Goal: Task Accomplishment & Management: Use online tool/utility

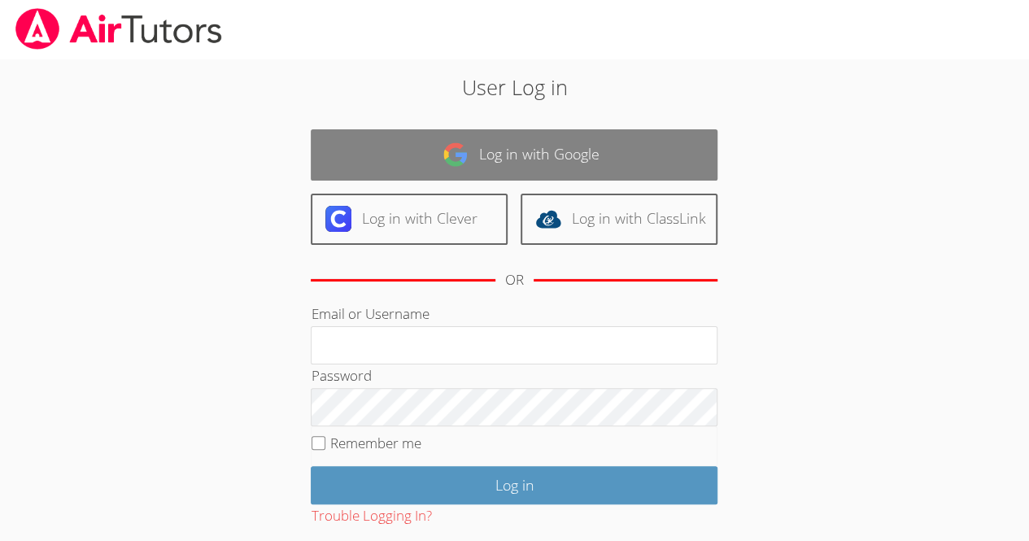
click at [545, 142] on link "Log in with Google" at bounding box center [514, 154] width 407 height 51
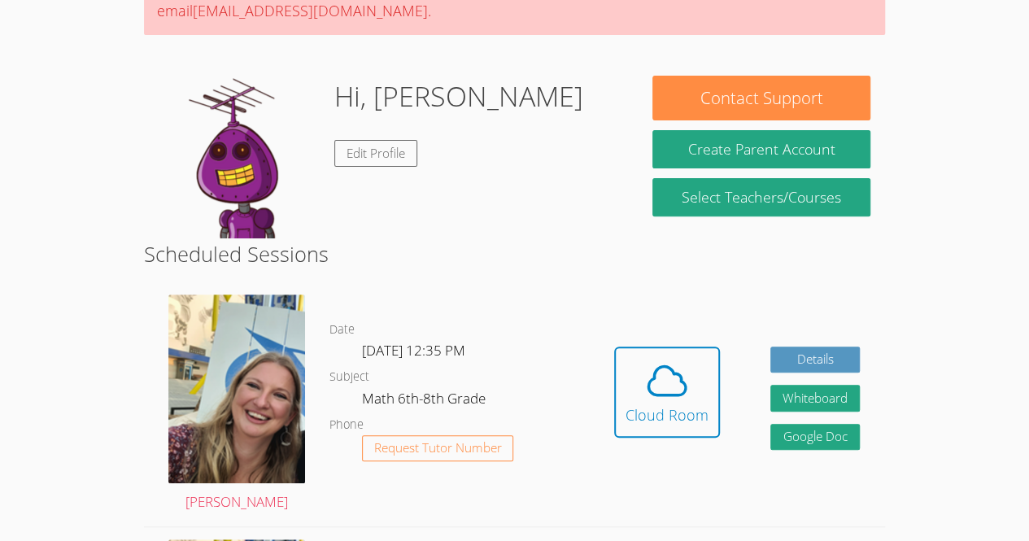
scroll to position [190, 0]
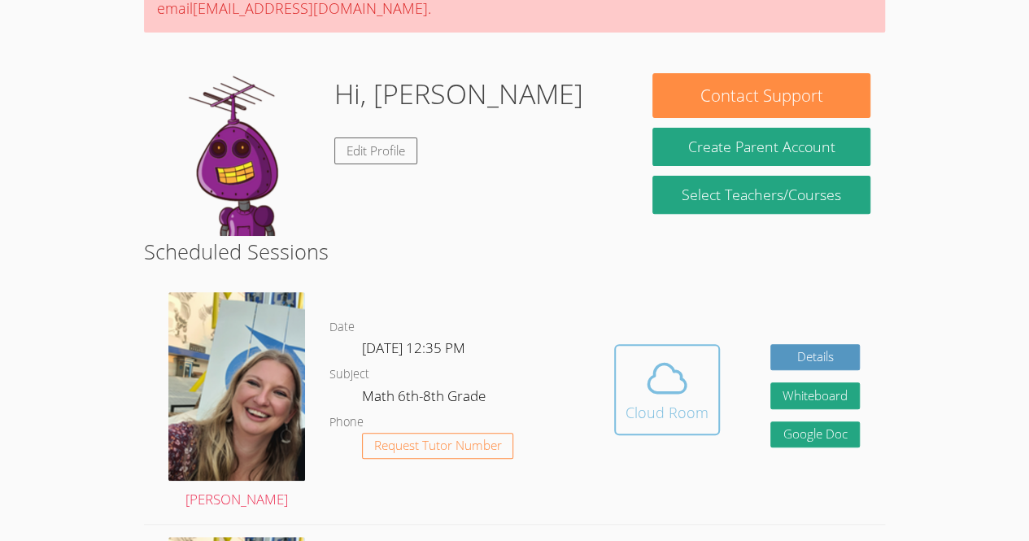
click at [658, 380] on icon at bounding box center [667, 378] width 46 height 46
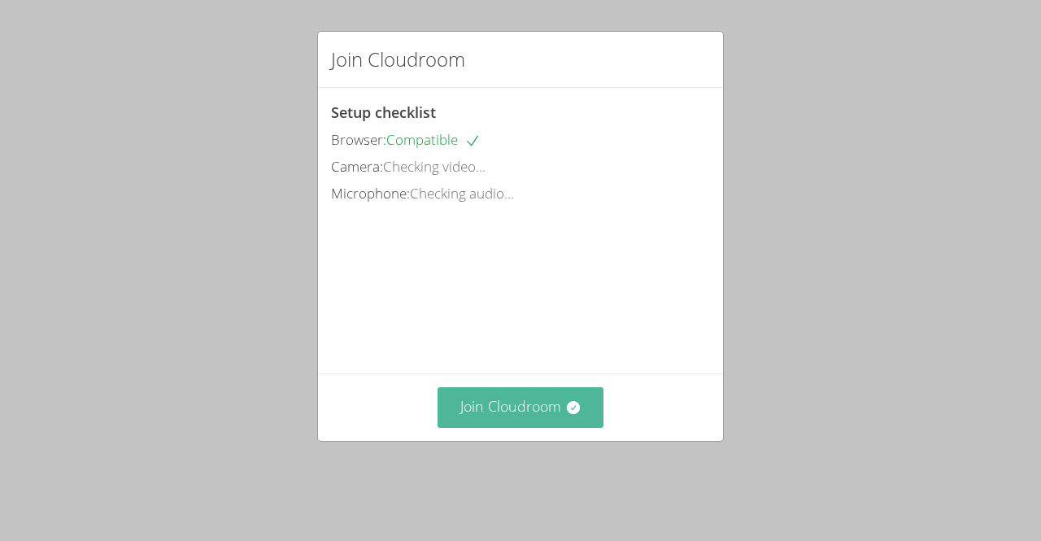
click at [534, 427] on button "Join Cloudroom" at bounding box center [520, 407] width 167 height 40
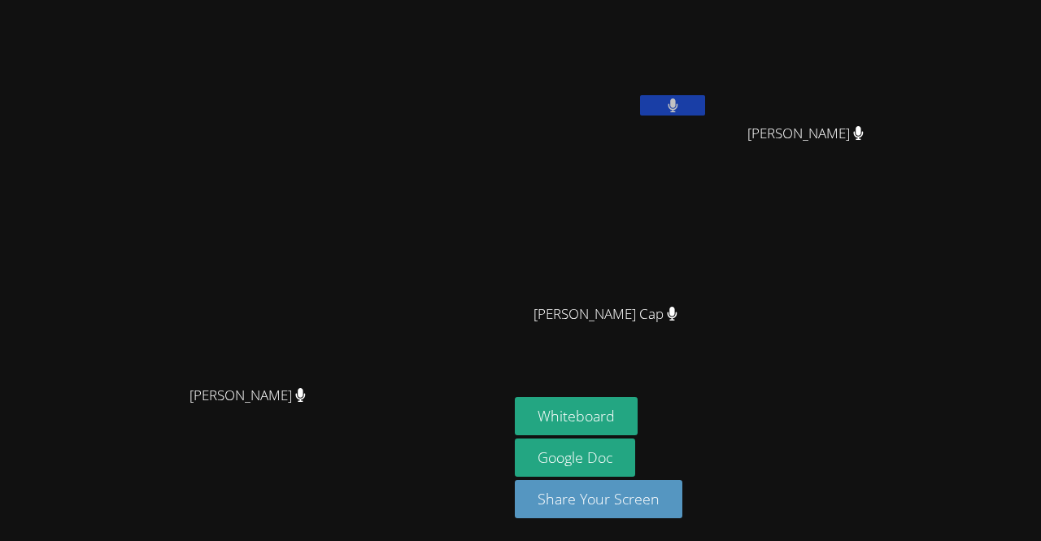
click at [705, 112] on button at bounding box center [672, 105] width 65 height 20
click at [637, 414] on button "Whiteboard" at bounding box center [576, 416] width 123 height 38
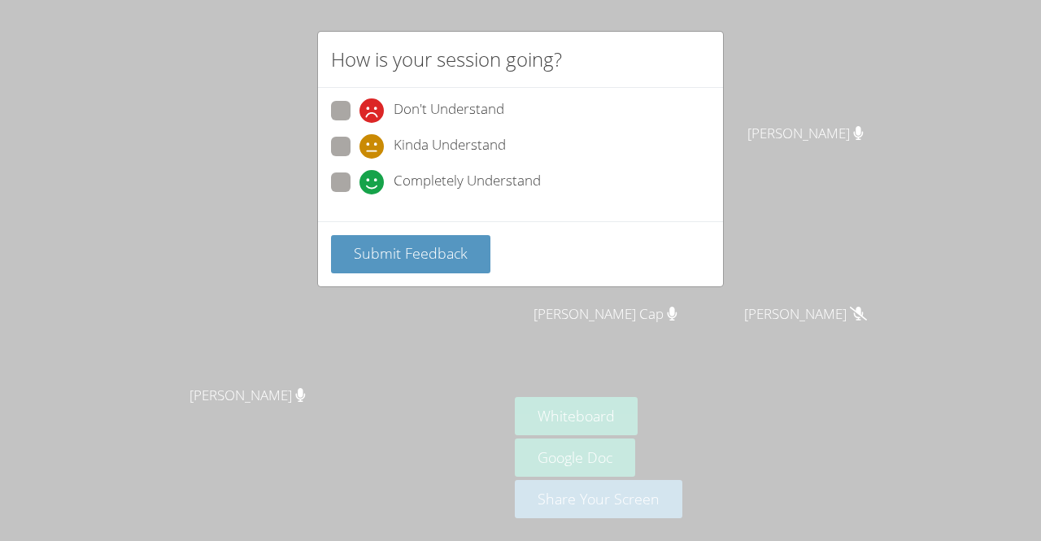
click at [359, 194] on span at bounding box center [359, 194] width 0 height 0
click at [359, 174] on input "Completely Understand" at bounding box center [366, 179] width 14 height 14
radio input "true"
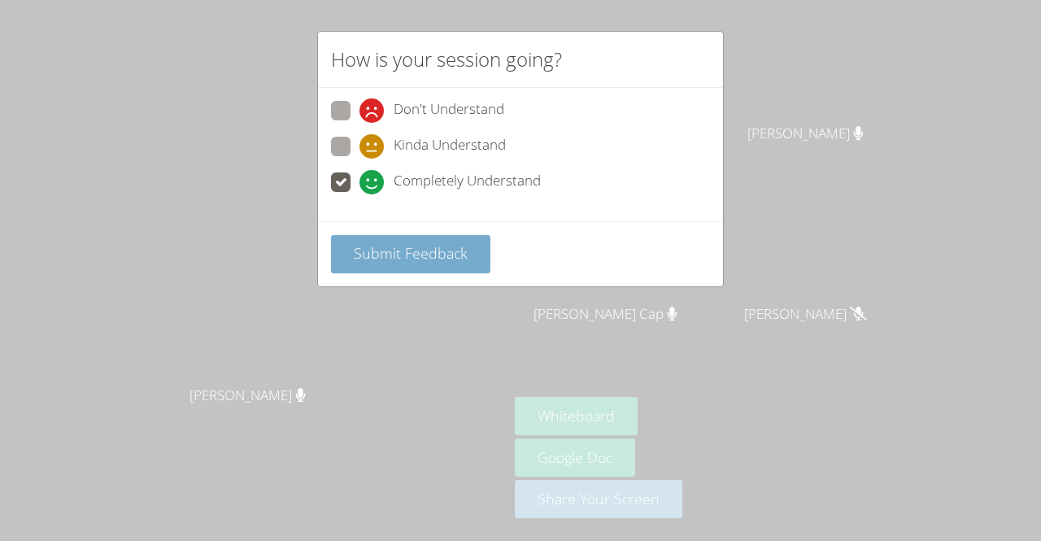
click at [408, 243] on span "Submit Feedback" at bounding box center [411, 253] width 114 height 20
